Goal: Task Accomplishment & Management: Manage account settings

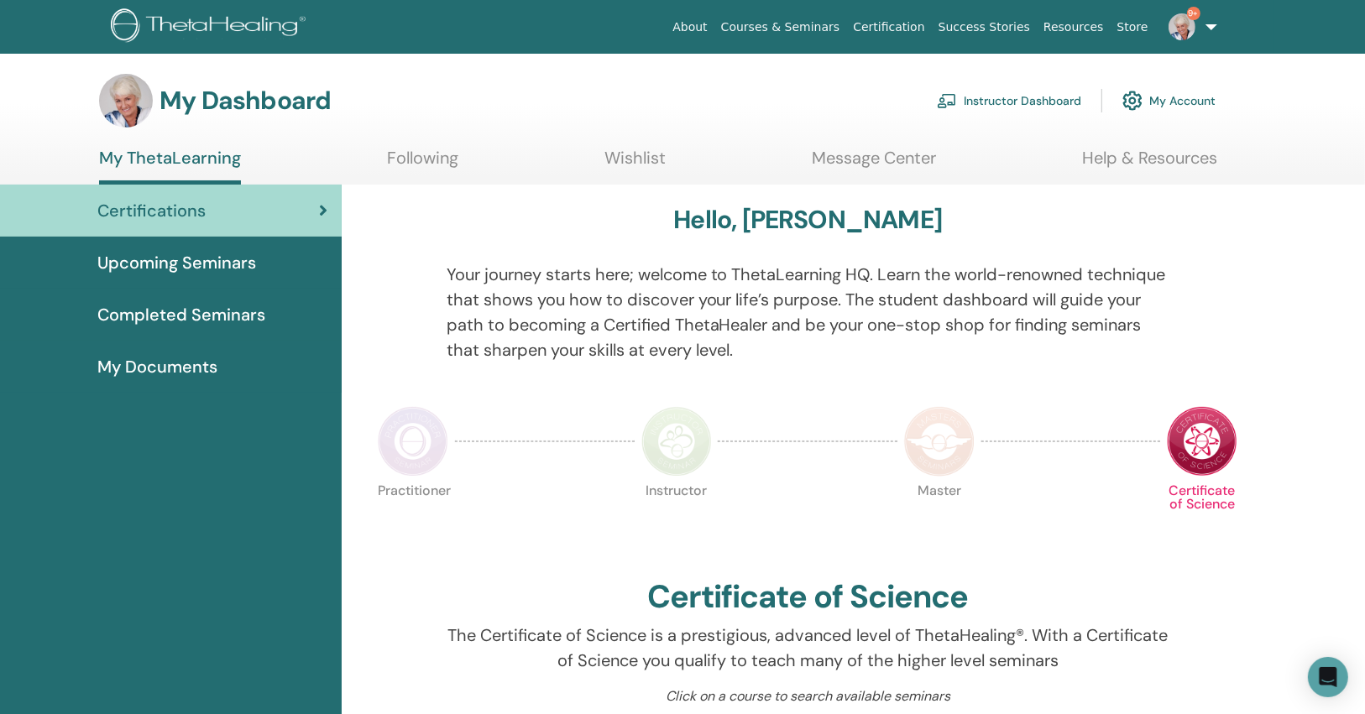
click at [1031, 94] on link "Instructor Dashboard" at bounding box center [1009, 100] width 144 height 37
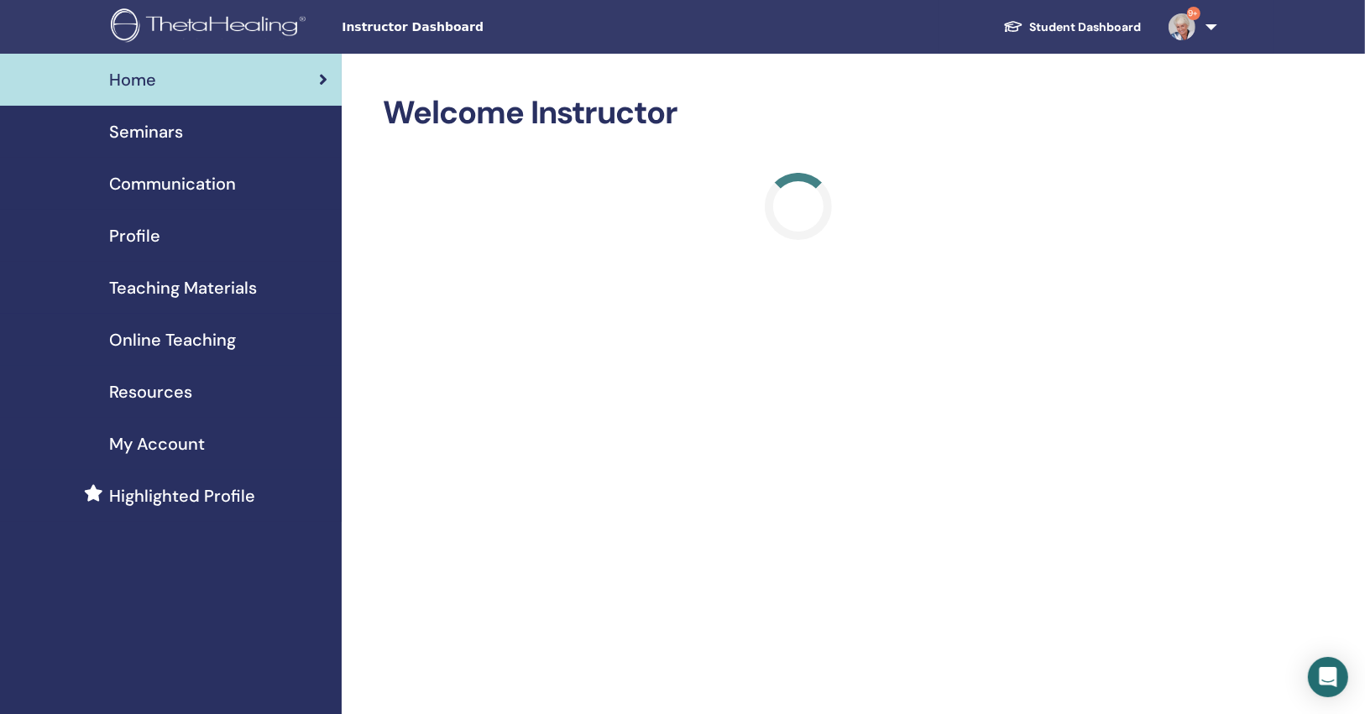
click at [319, 119] on div "Seminars" at bounding box center [170, 131] width 315 height 25
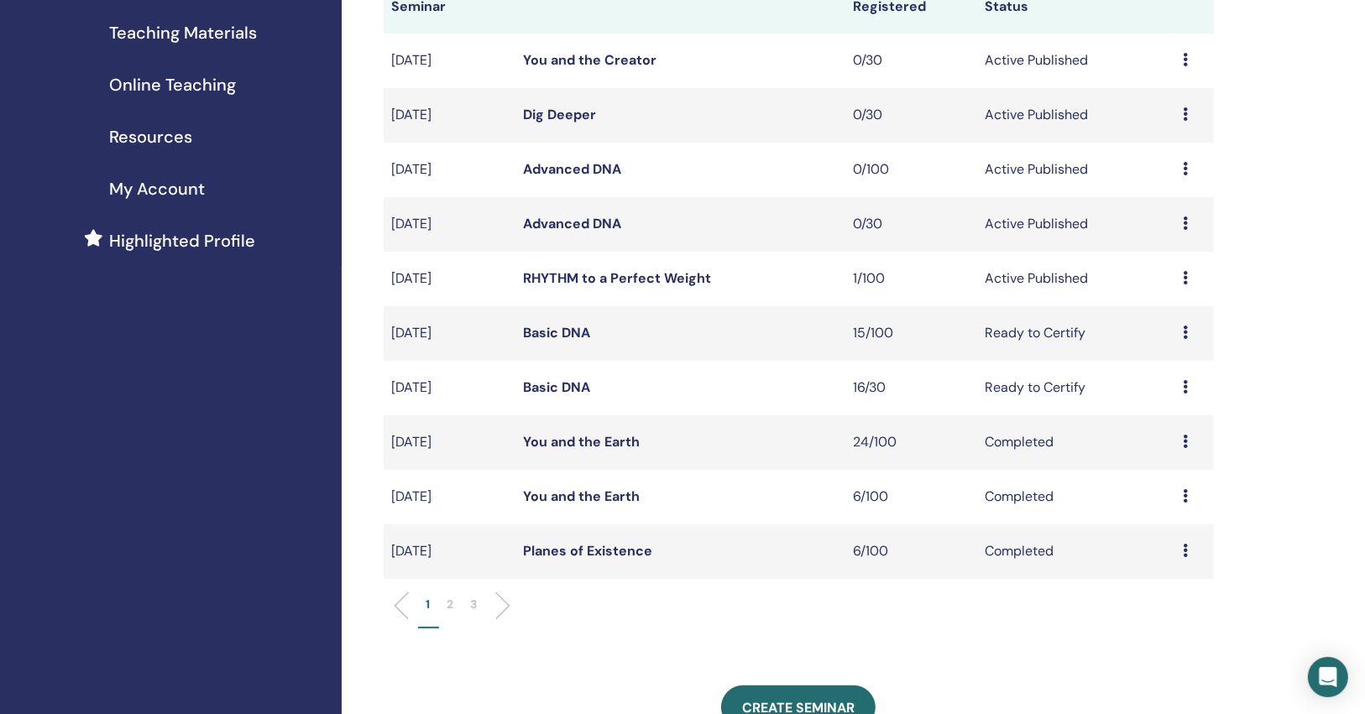
scroll to position [269, 0]
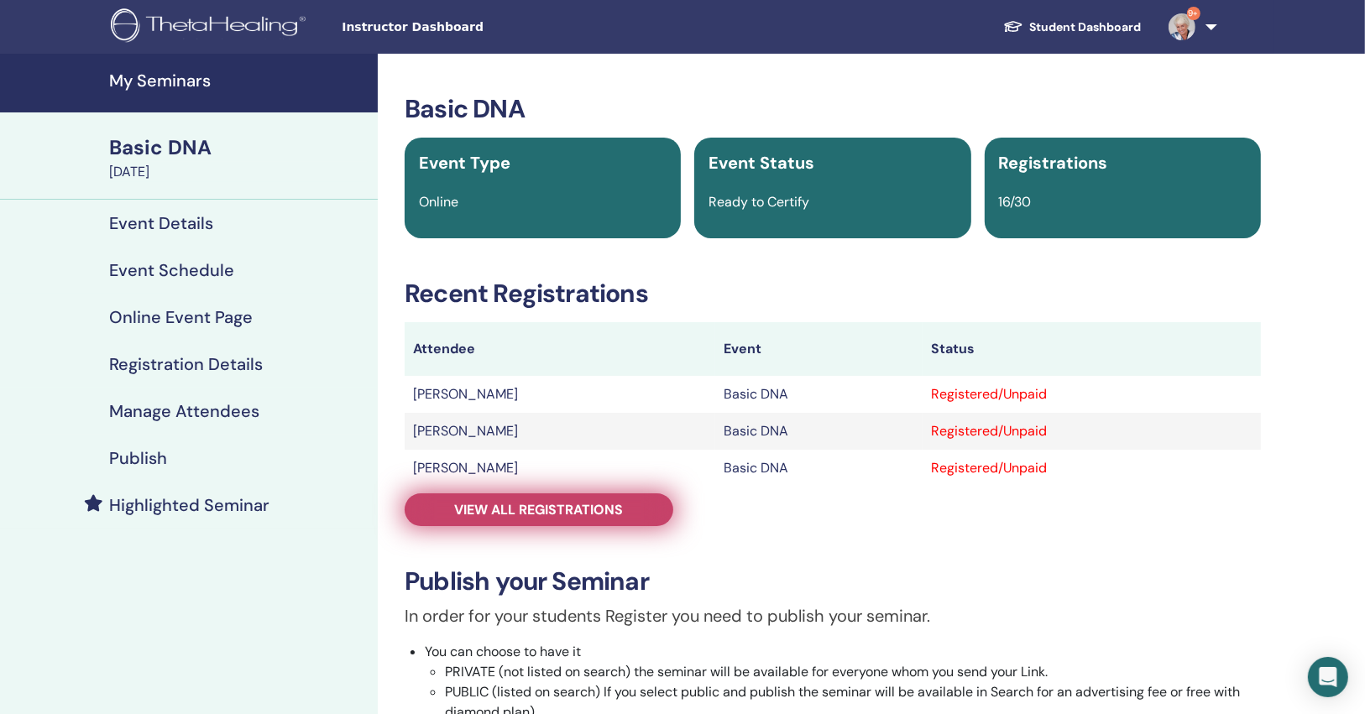
click at [660, 505] on link "View all registrations" at bounding box center [539, 509] width 269 height 33
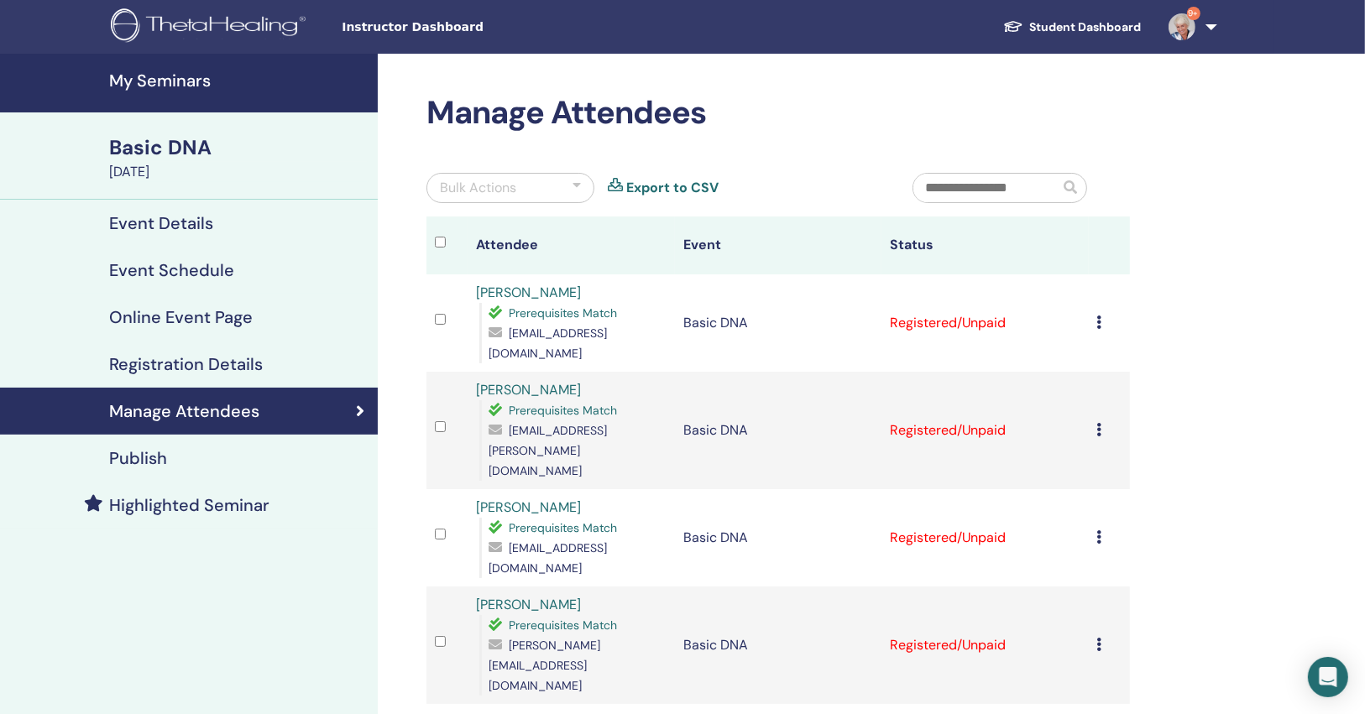
click at [522, 185] on div "Bulk Actions" at bounding box center [510, 188] width 168 height 30
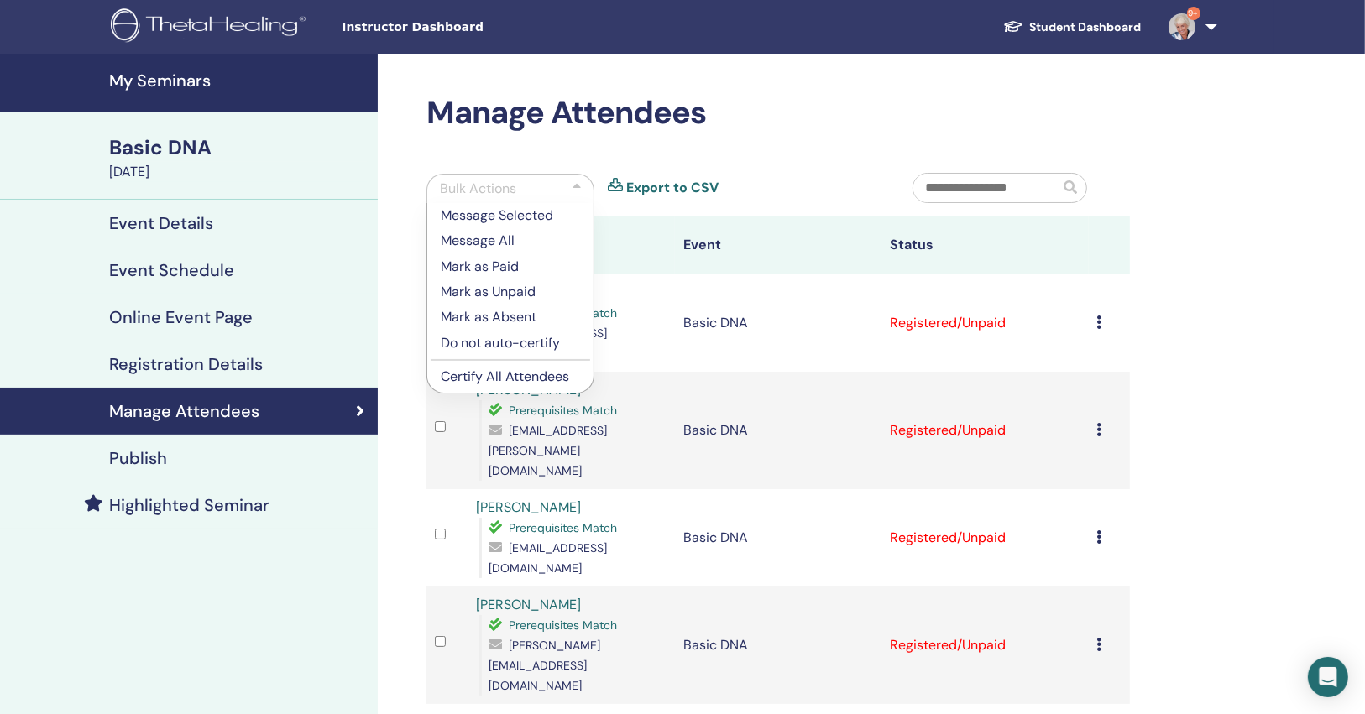
click at [521, 378] on p "Certify All Attendees" at bounding box center [510, 377] width 139 height 20
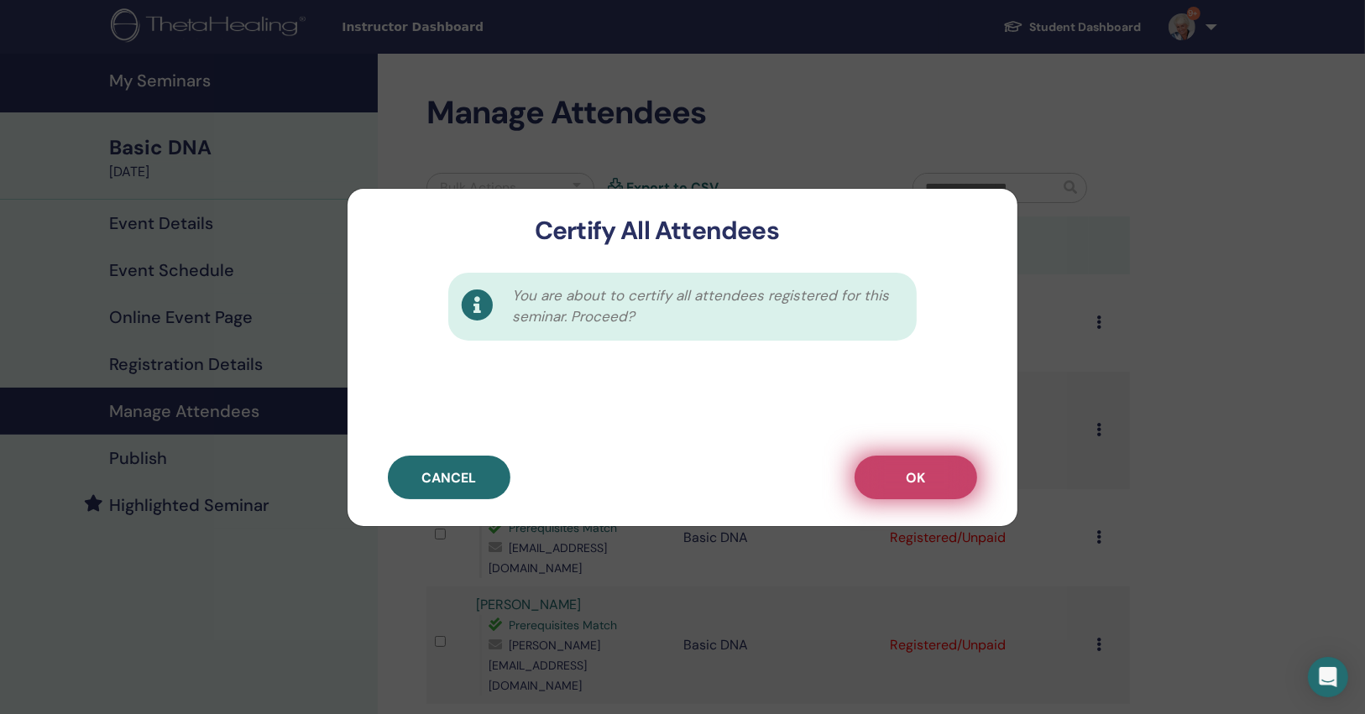
click at [931, 483] on button "OK" at bounding box center [915, 478] width 123 height 44
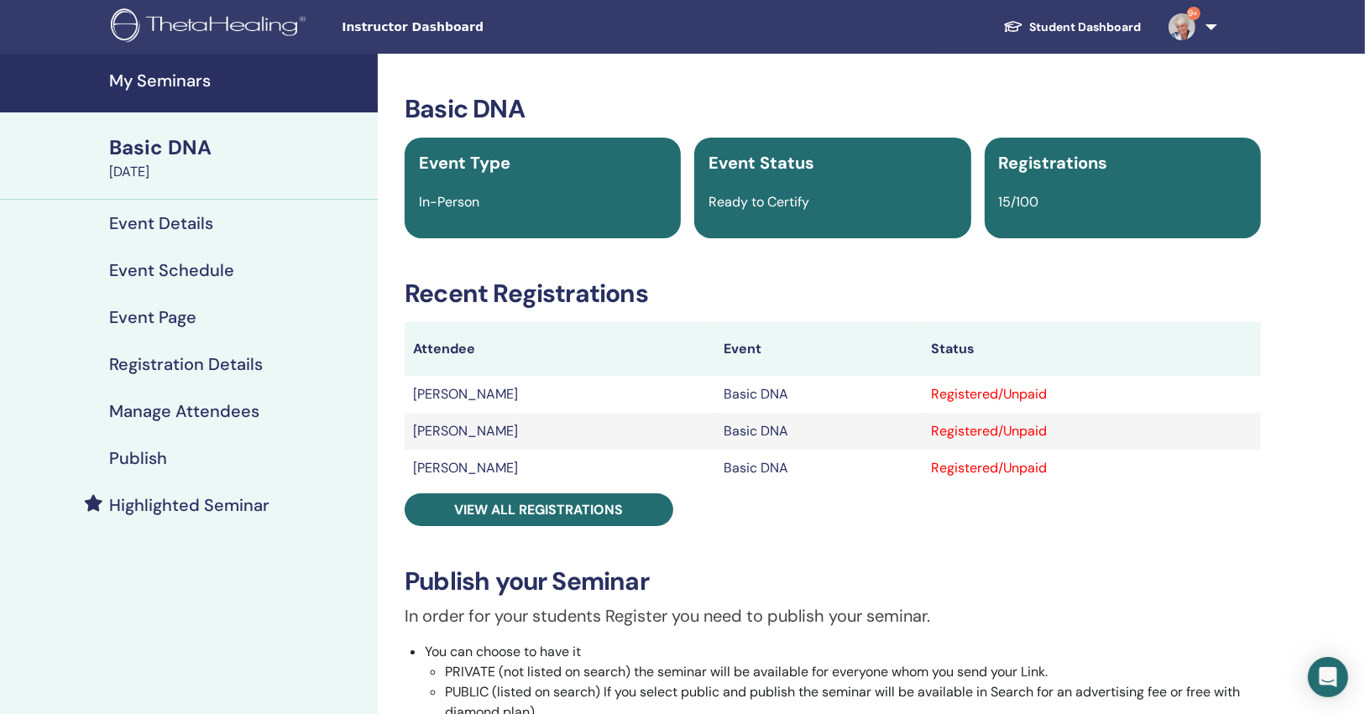
click at [545, 483] on td "[PERSON_NAME]" at bounding box center [560, 468] width 311 height 37
click at [549, 491] on div "Basic DNA Event Type In-Person Event Status Ready to Certify Registrations 15/1…" at bounding box center [833, 604] width 890 height 1021
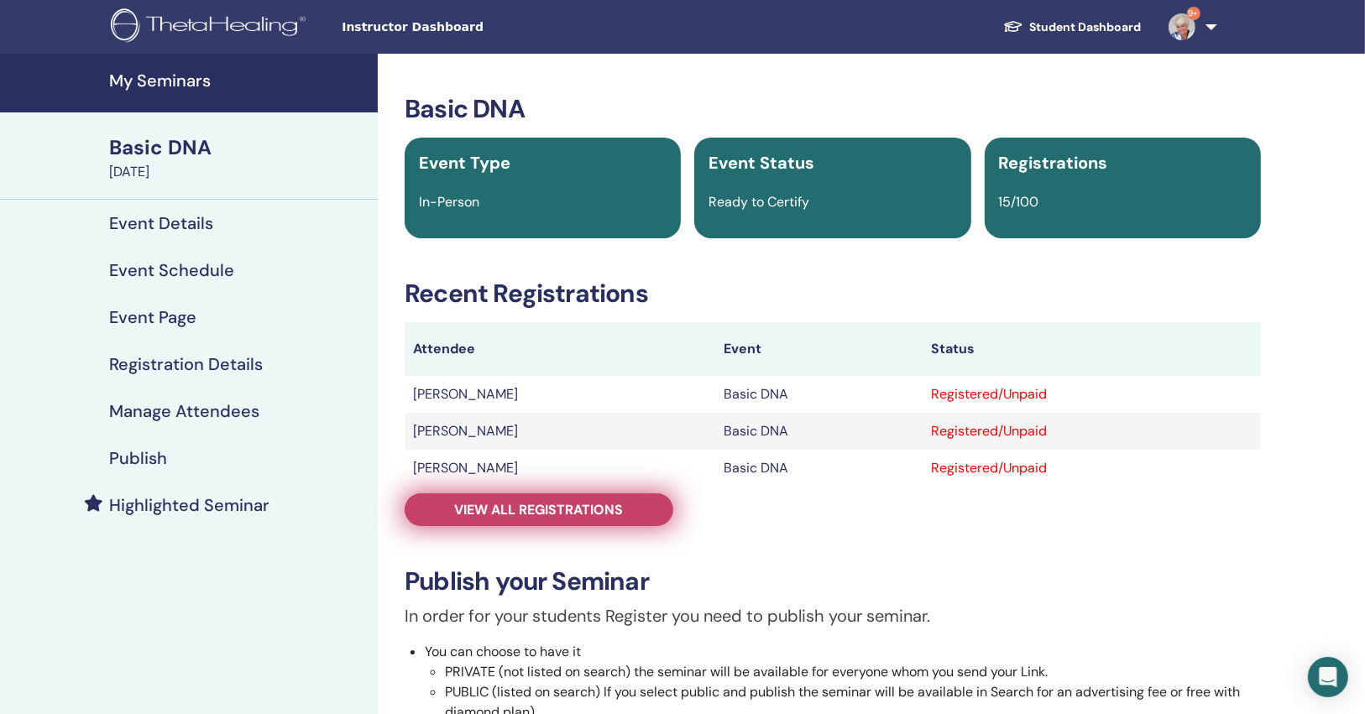
click at [549, 504] on span "View all registrations" at bounding box center [539, 510] width 169 height 18
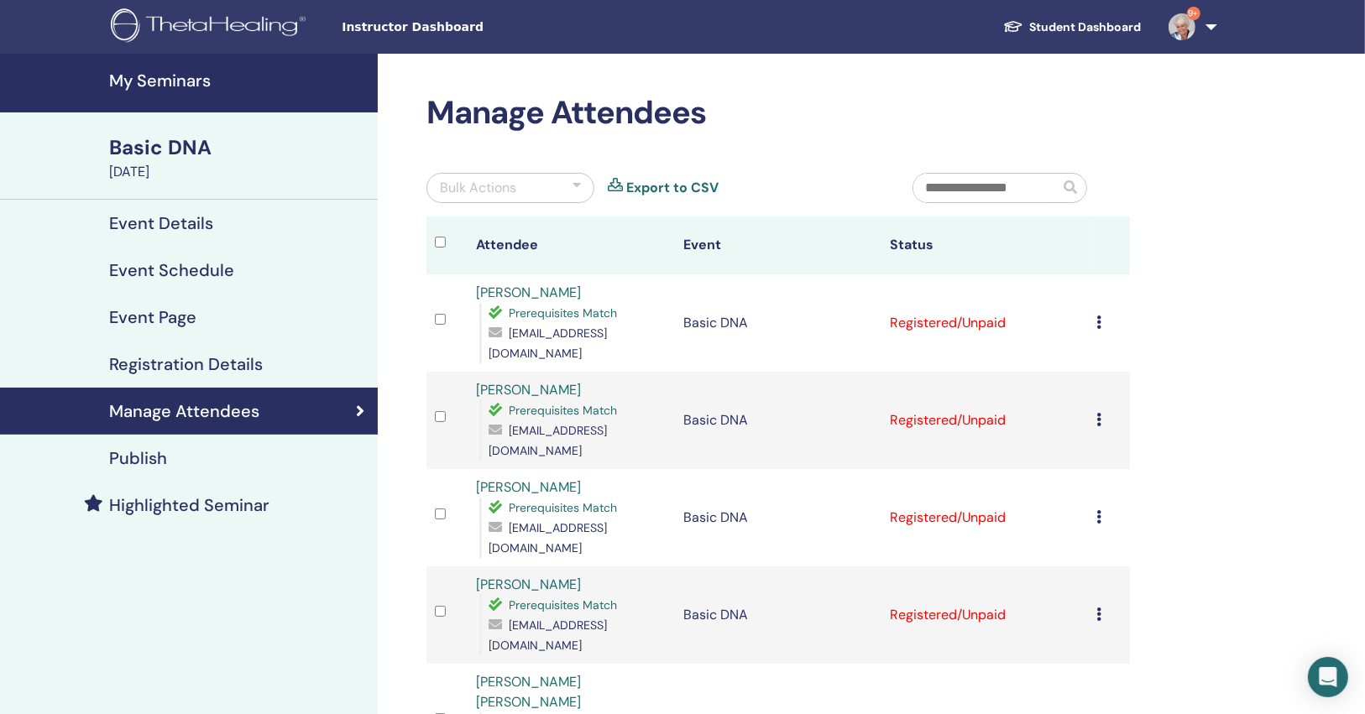
click at [519, 191] on div "Bulk Actions" at bounding box center [510, 188] width 168 height 30
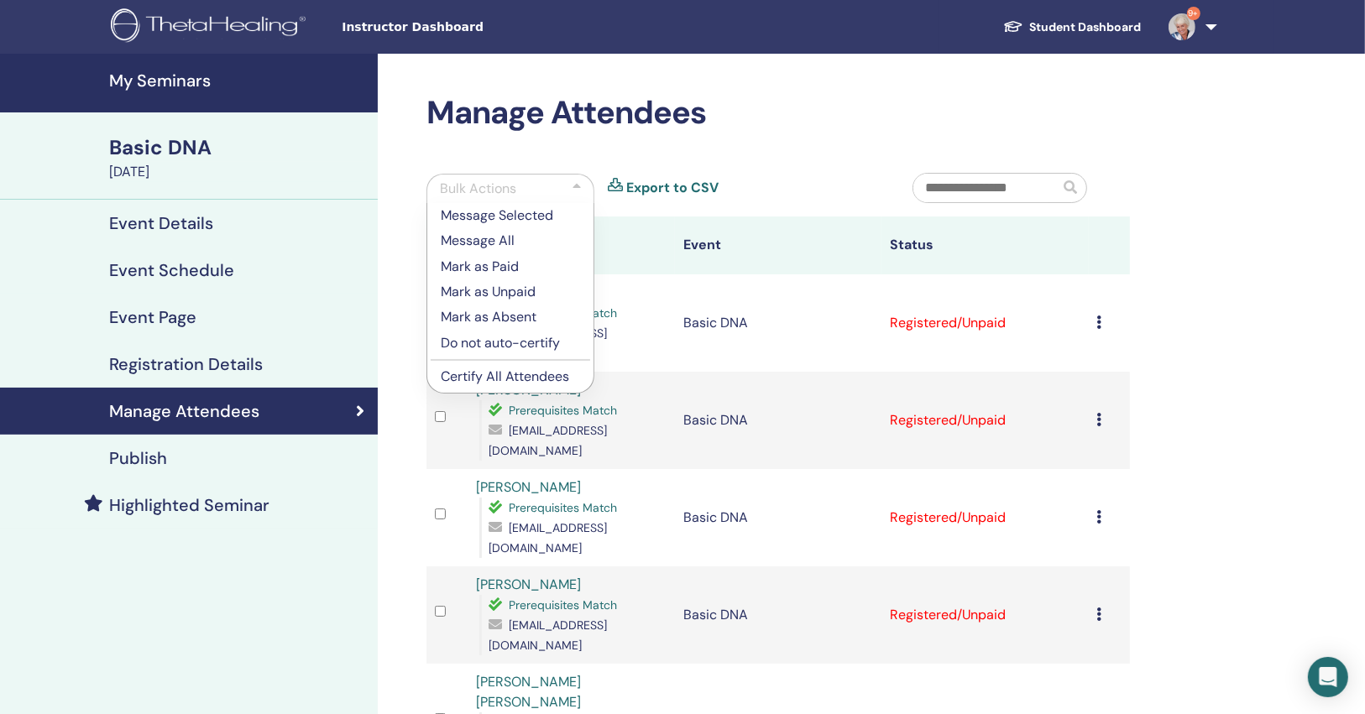
click at [499, 367] on p "Certify All Attendees" at bounding box center [510, 377] width 139 height 20
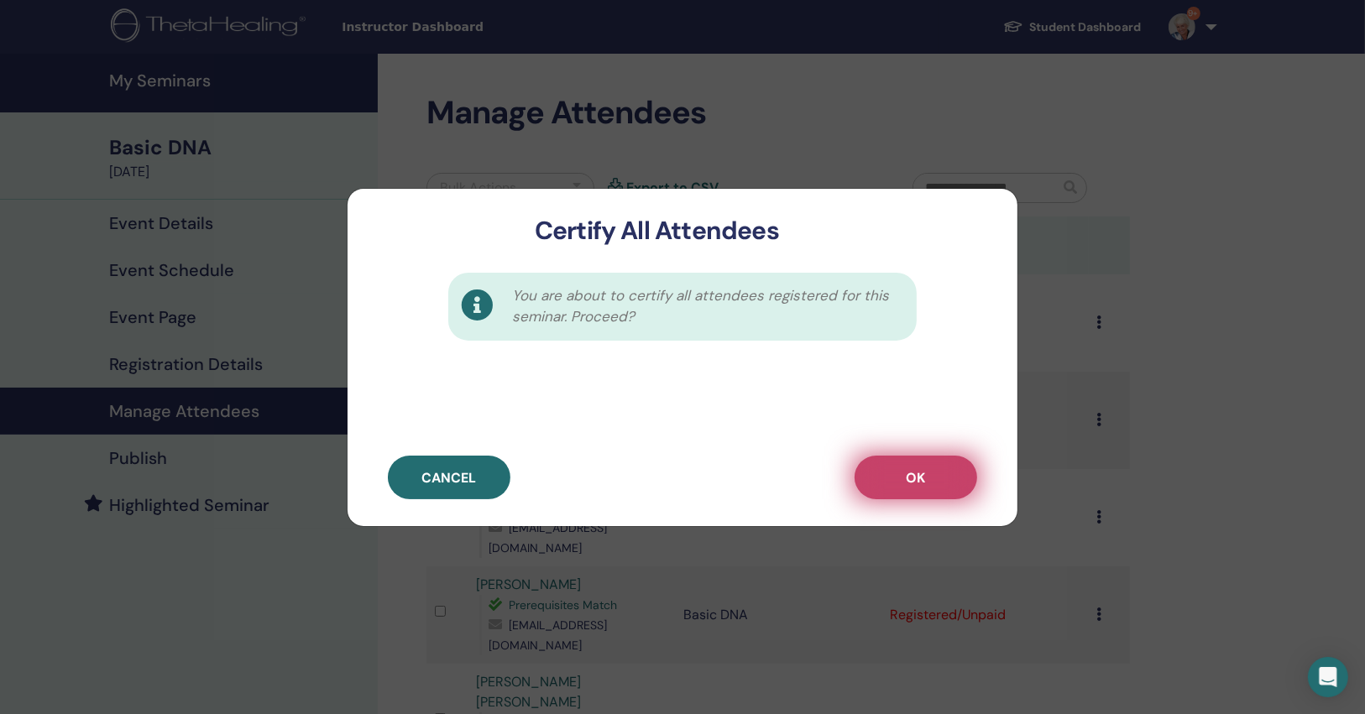
click at [948, 464] on button "OK" at bounding box center [915, 478] width 123 height 44
